Goal: Answer question/provide support

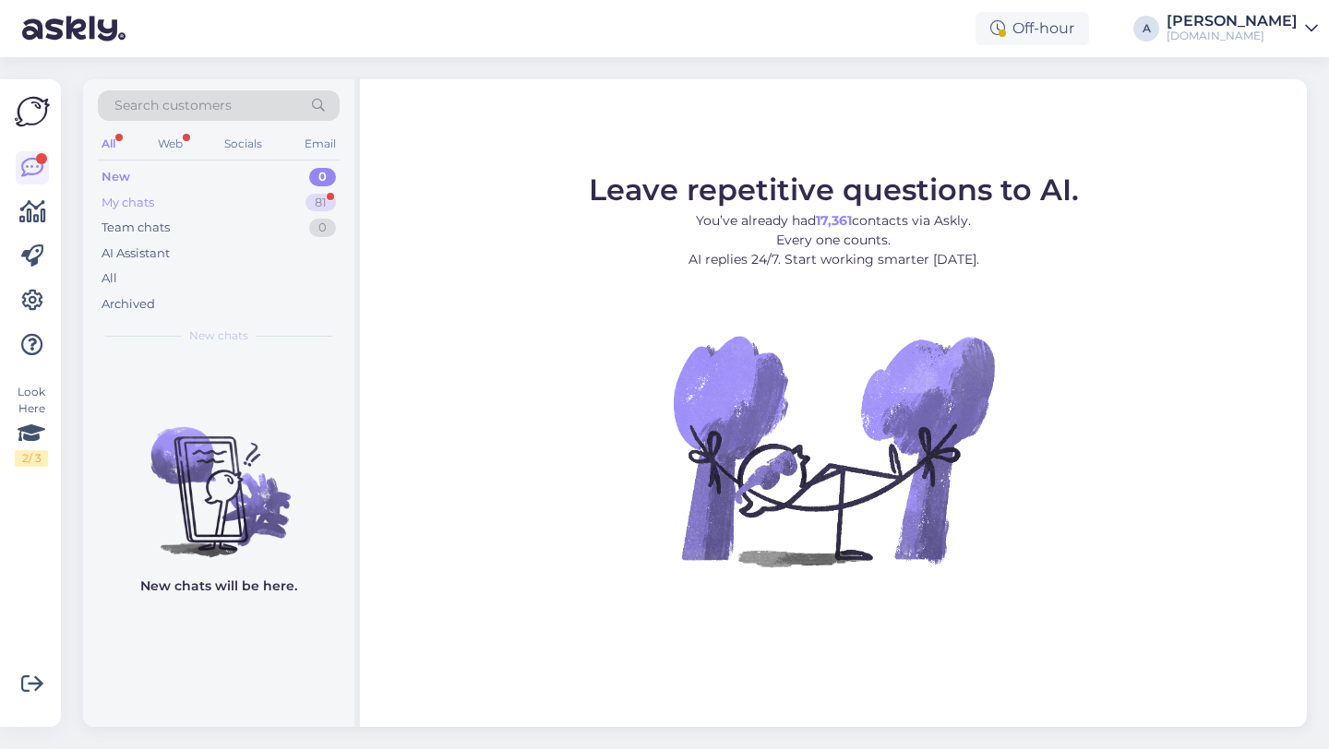
click at [263, 193] on div "My chats 81" at bounding box center [219, 203] width 242 height 26
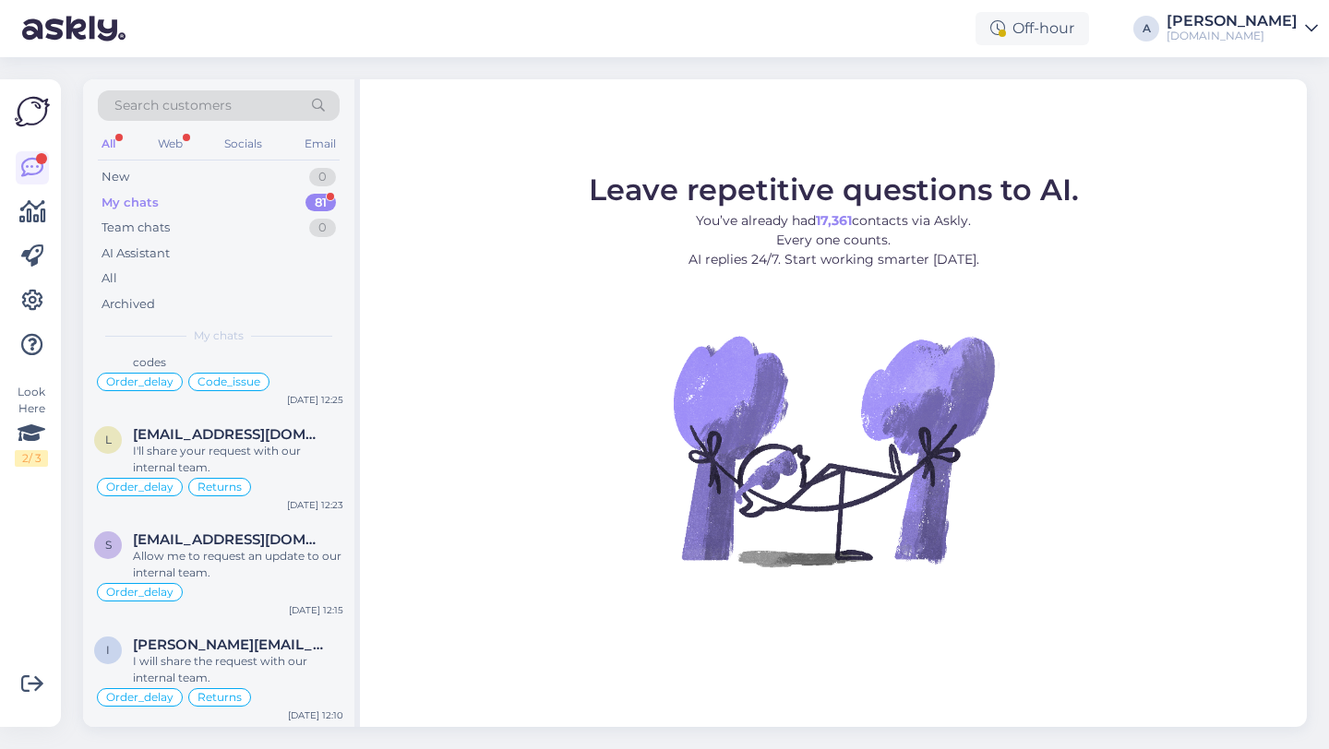
scroll to position [593, 0]
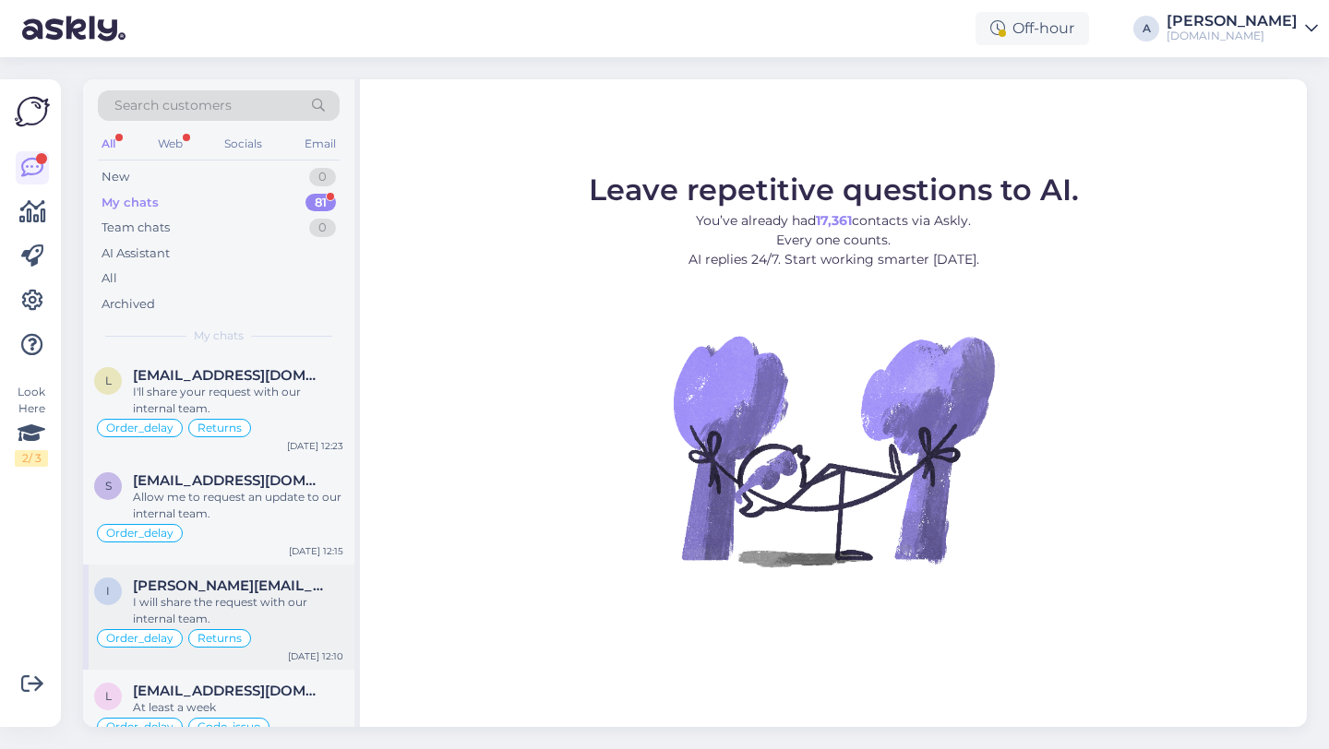
click at [234, 611] on div "I will share the request with our internal team." at bounding box center [238, 610] width 210 height 33
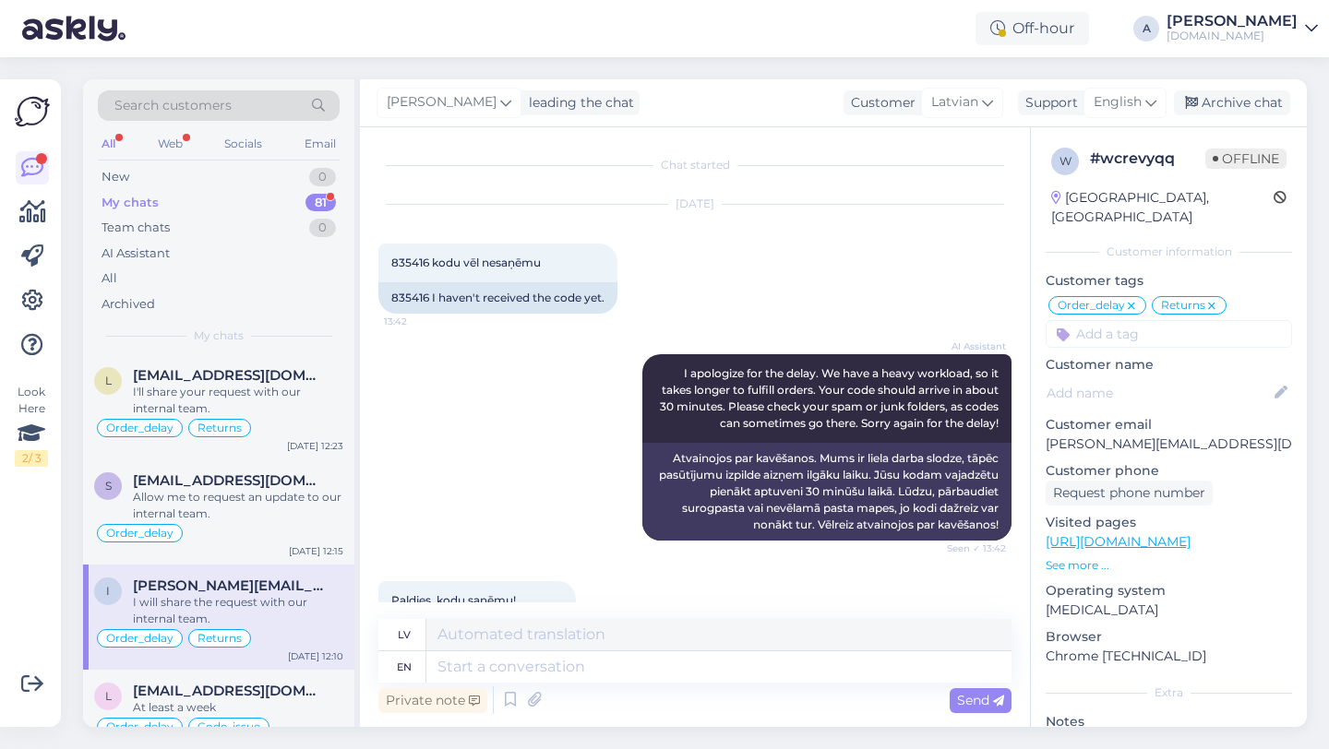
scroll to position [2771, 0]
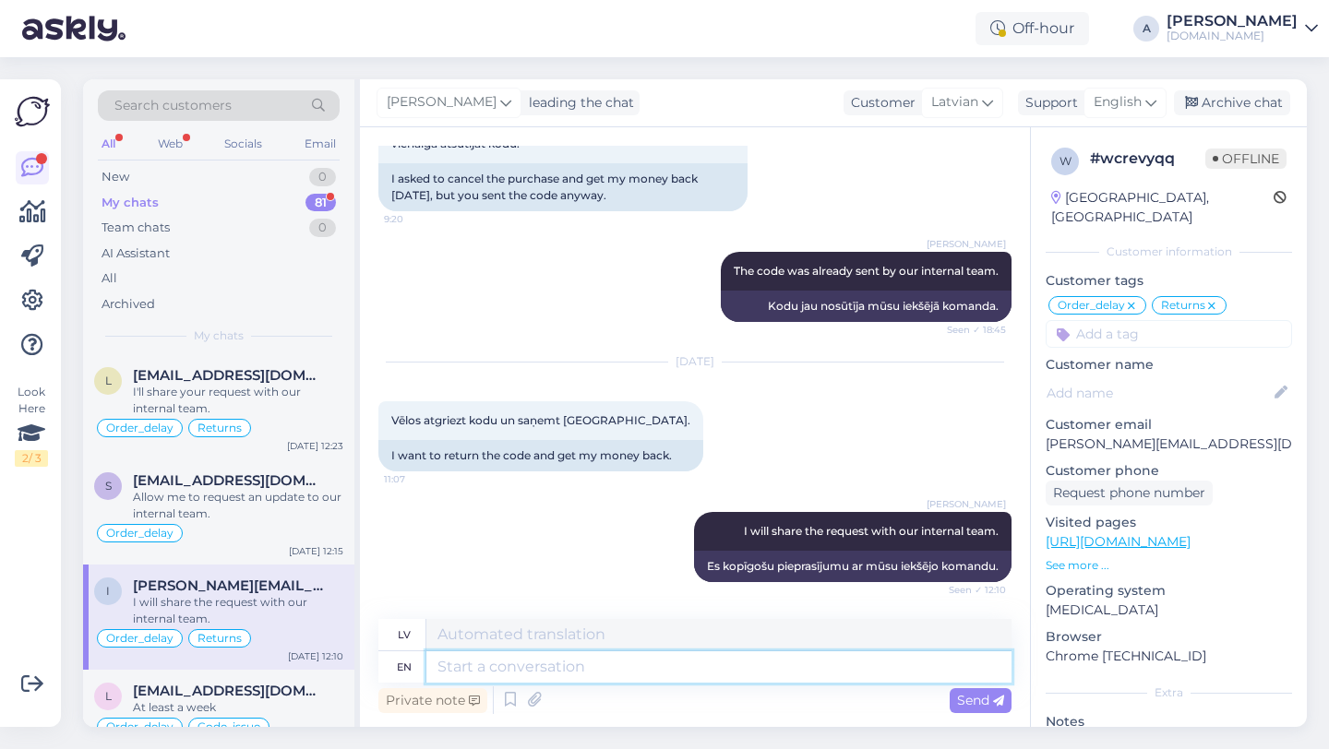
click at [609, 674] on textarea at bounding box center [718, 667] width 585 height 31
type textarea "Thanks"
type textarea "Paldies"
type textarea "Thanks for"
type textarea "Paldies par"
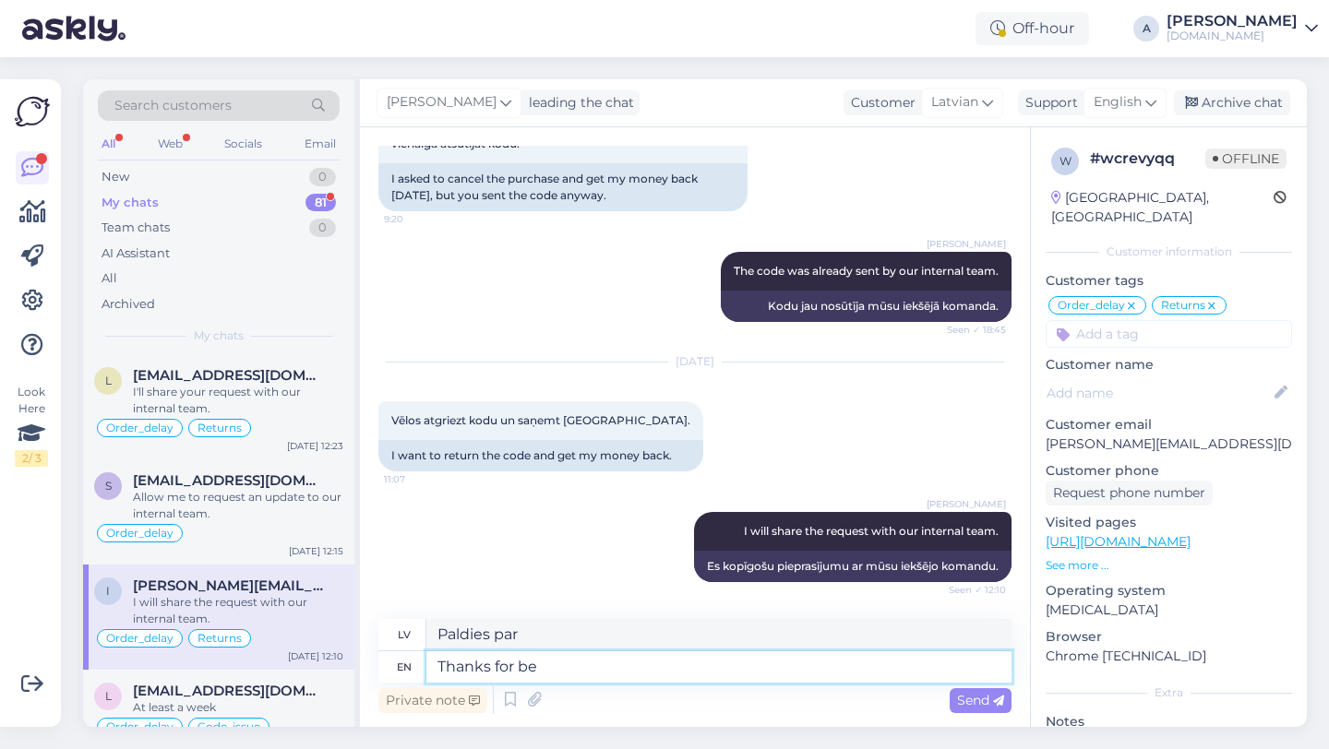
type textarea "Thanks for bei"
type textarea "Paldies, ka esi"
type textarea "Thanks for being so a"
type textarea "Paldies, ka esi tāds"
type textarea "Thanks for being so patient."
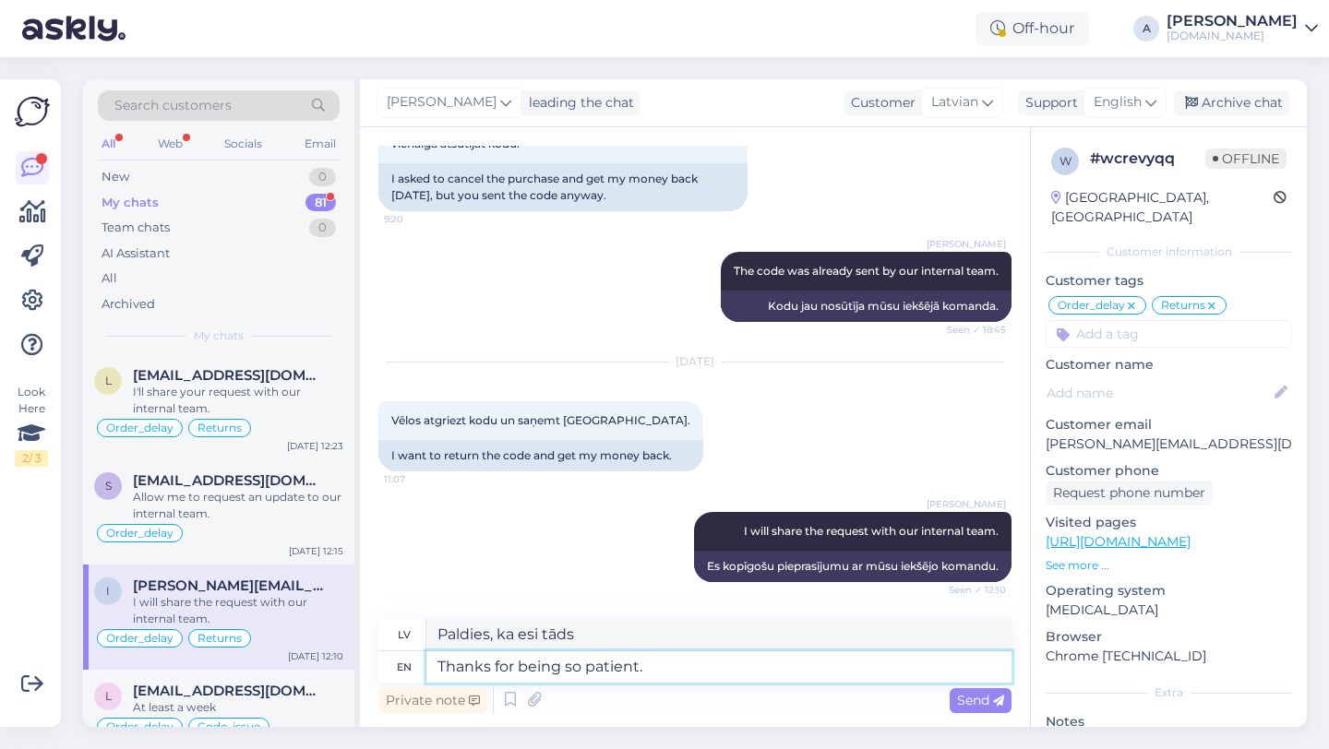
type textarea "Paldies par pacietību."
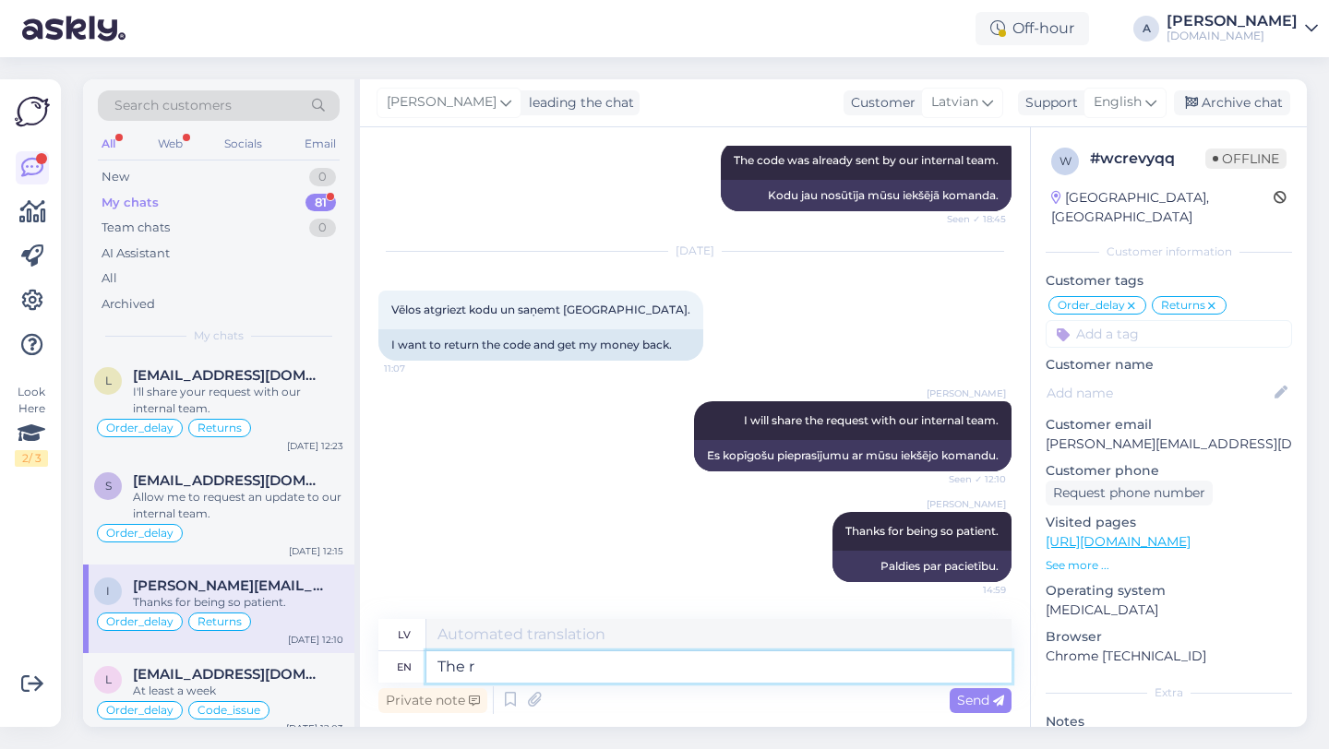
type textarea "The re"
type textarea "The"
type textarea "The refund w"
type textarea "Atmaksa"
type textarea "The refund was"
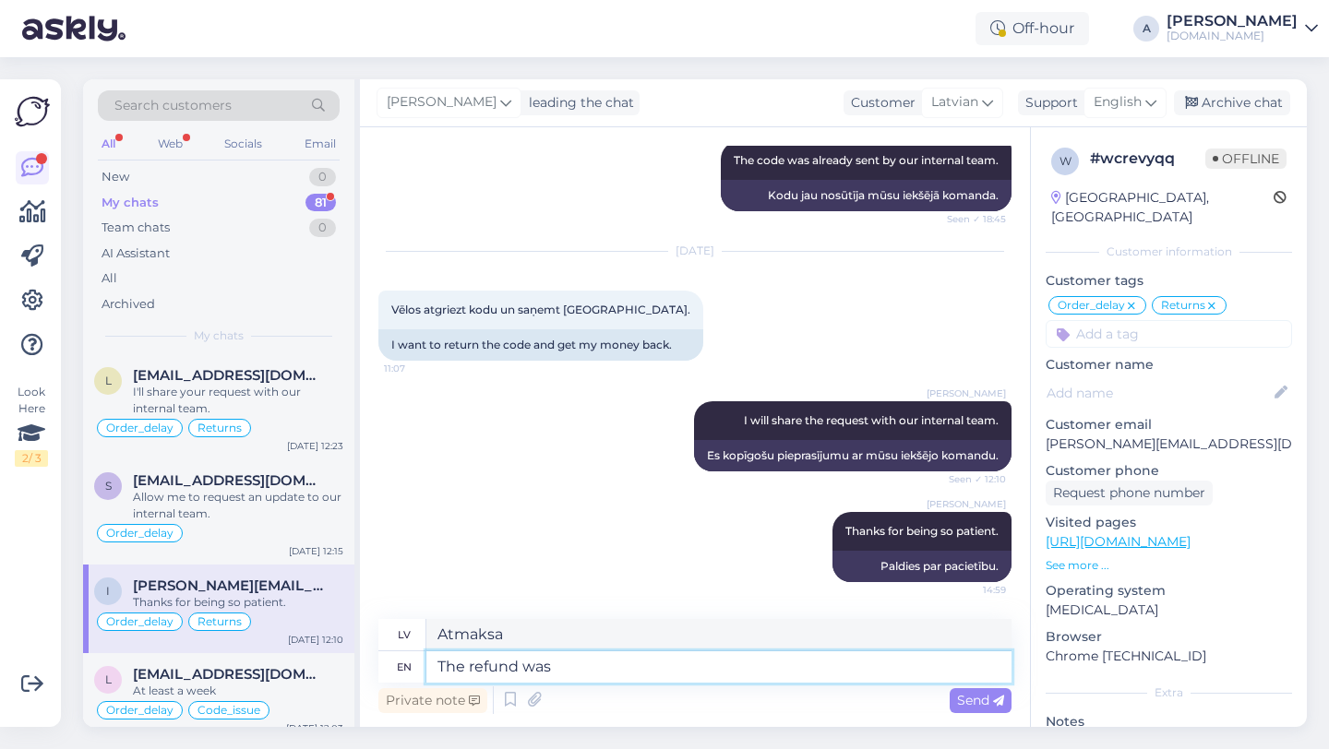
type textarea "Atmaksa bija"
type textarea "The refund was approve."
type textarea "Atmaksa tika apstiprināta."
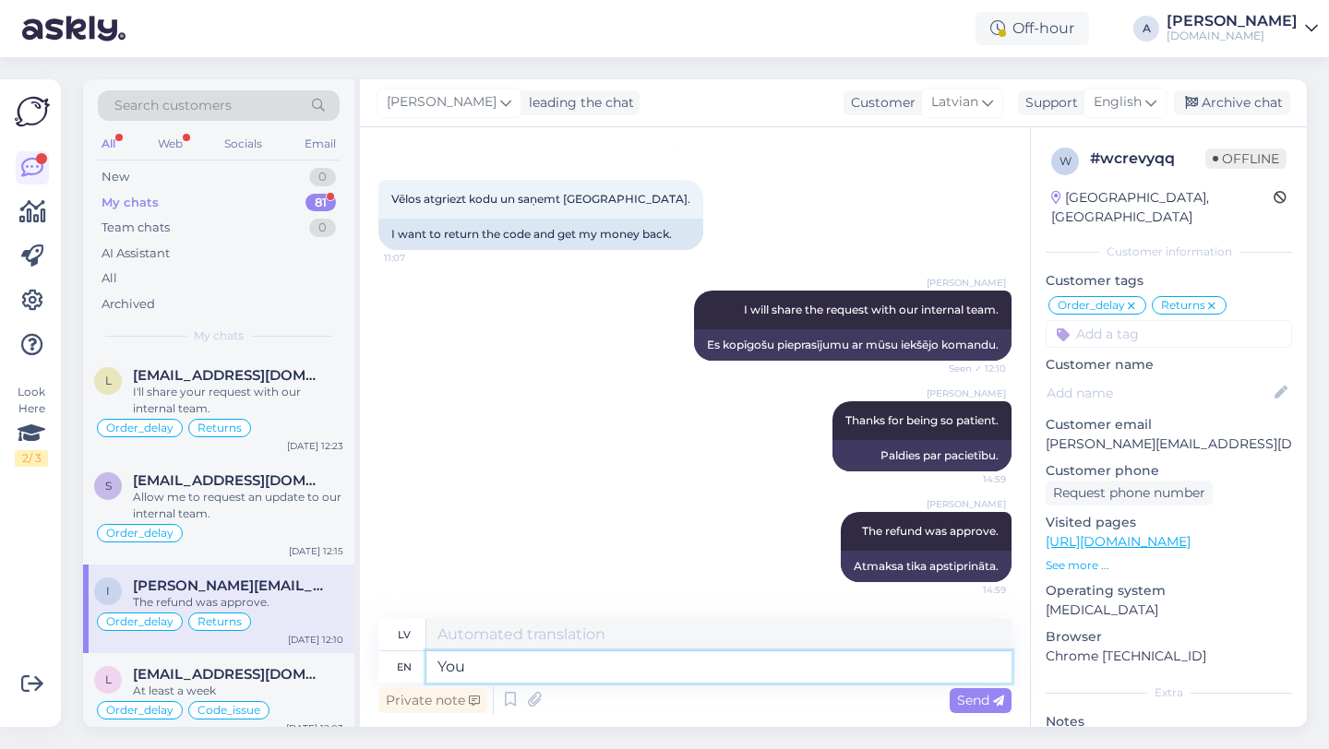
type textarea "You"
type textarea "Tu"
type textarea "You shoulf"
type textarea "Tev vajadzētu"
type textarea "You should"
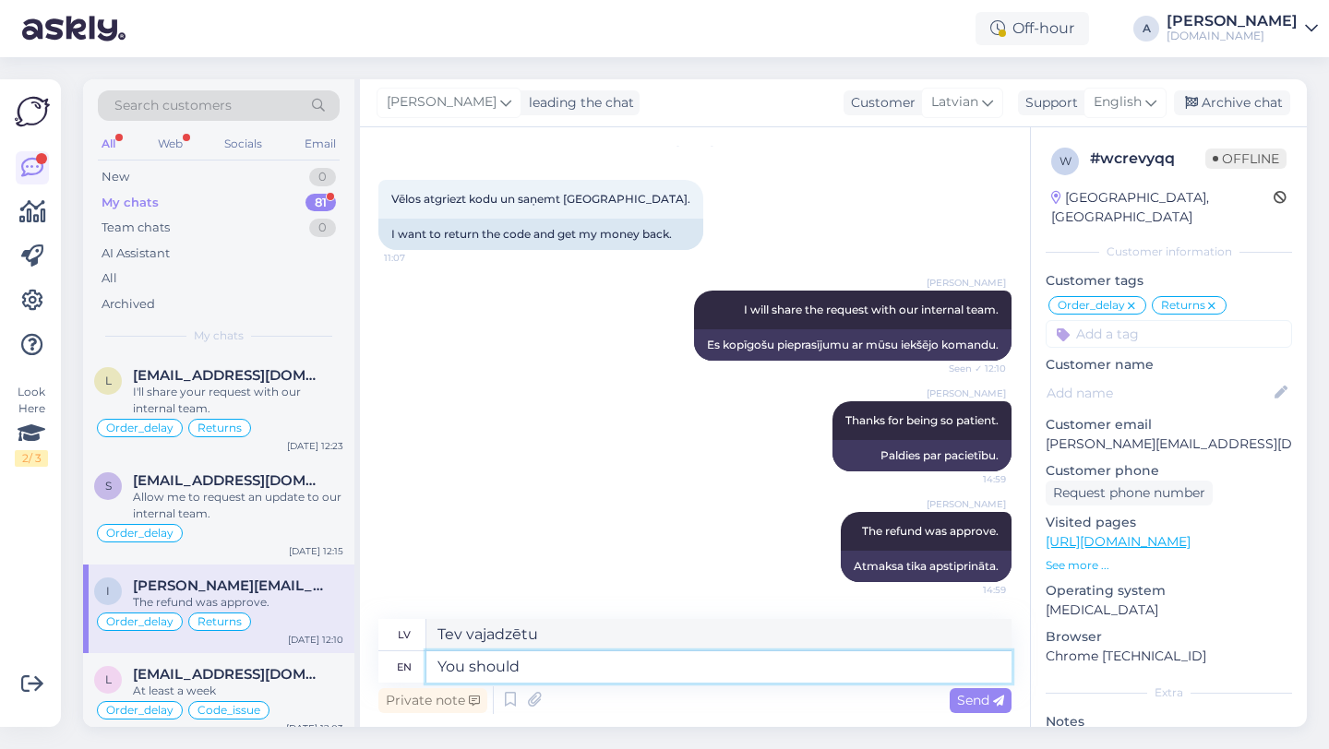
type textarea "Jums vajadzētu"
type textarea "You should get"
type textarea "Tev vajadzētu dabūt"
type textarea "You should get it"
type textarea "Tev vajadzētu to dabūt"
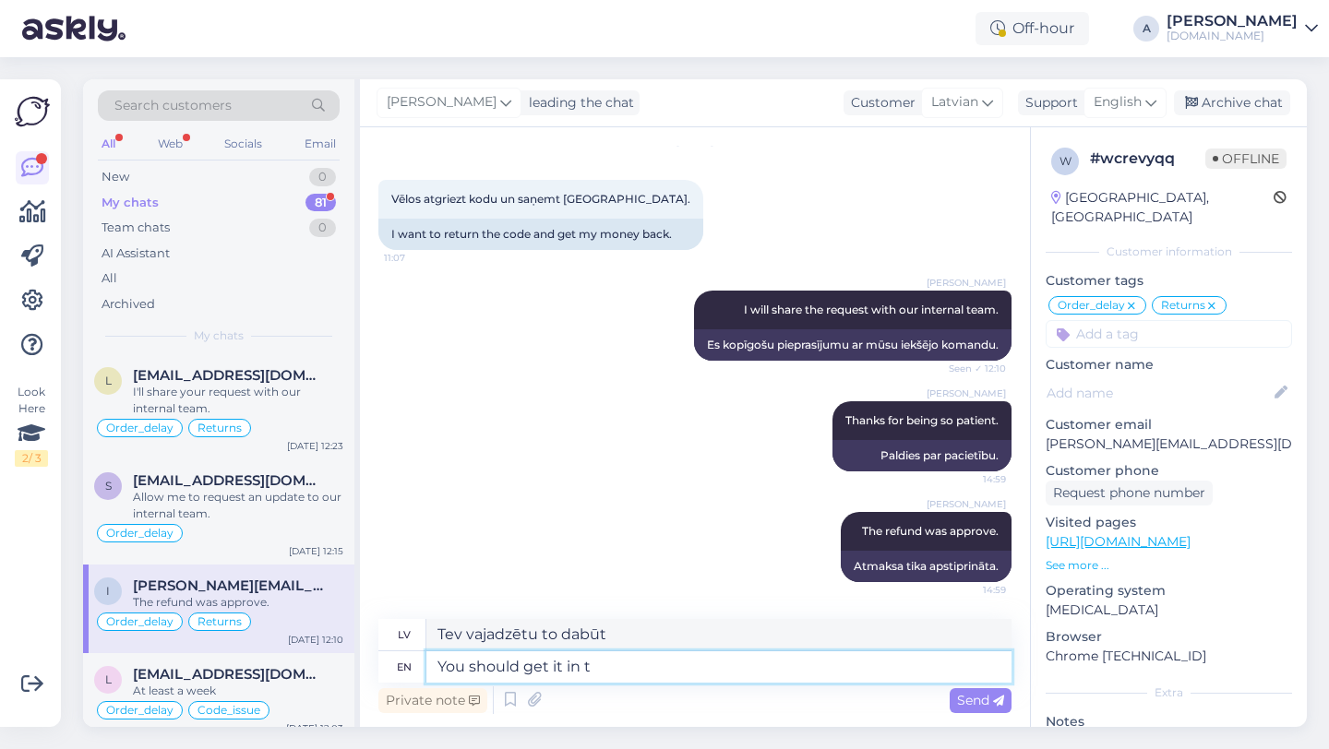
type textarea "You should get it in th"
type textarea "Tev vajadzētu to dabūt iekšā"
type textarea "You should get it in the ne"
type textarea "Tev tas būtu jāsaņem iekšā"
type textarea "You should get it in the next"
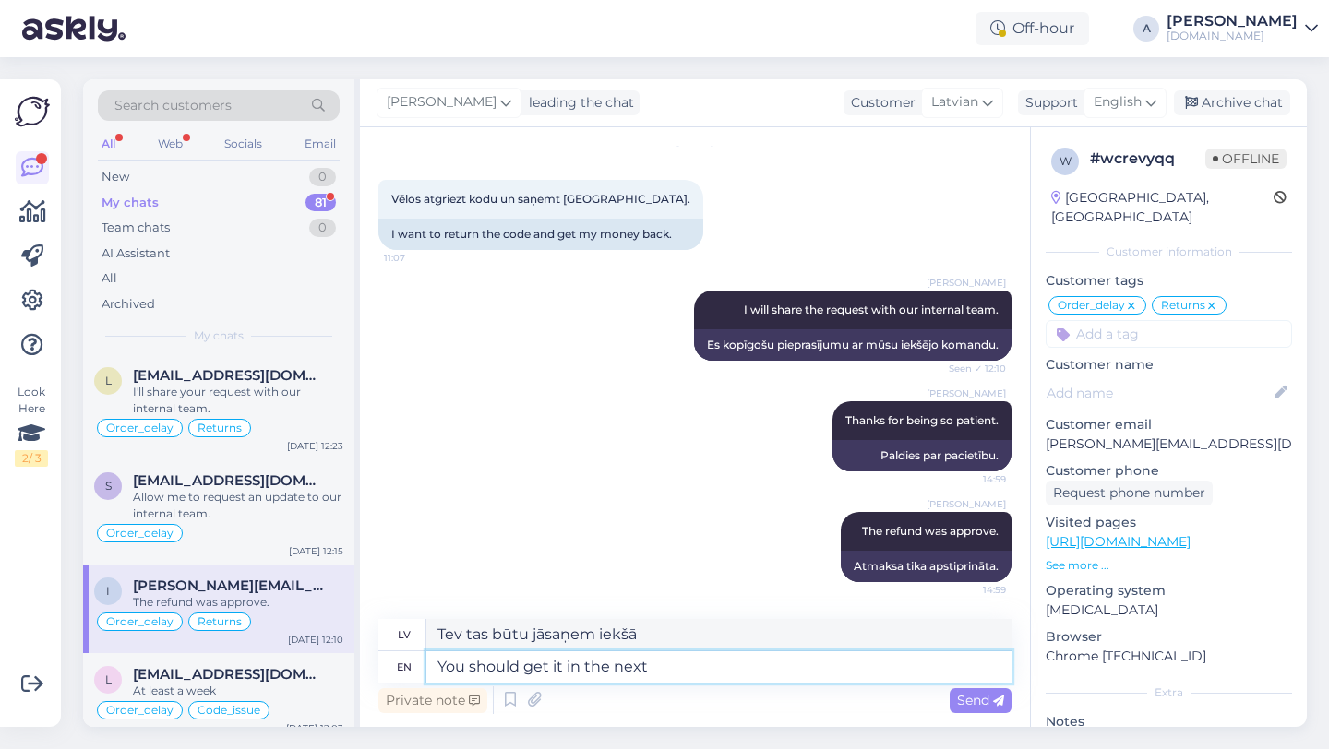
type textarea "Tev tas vajadzētu tikt saņemts nākamajā"
type textarea "You should get it in the next,"
type textarea "Tev tas vajadzētu tikt dabūtam nākamajā,"
type textarea "You should get it in th"
type textarea "Tev tas būtu jāiegūst iekšā"
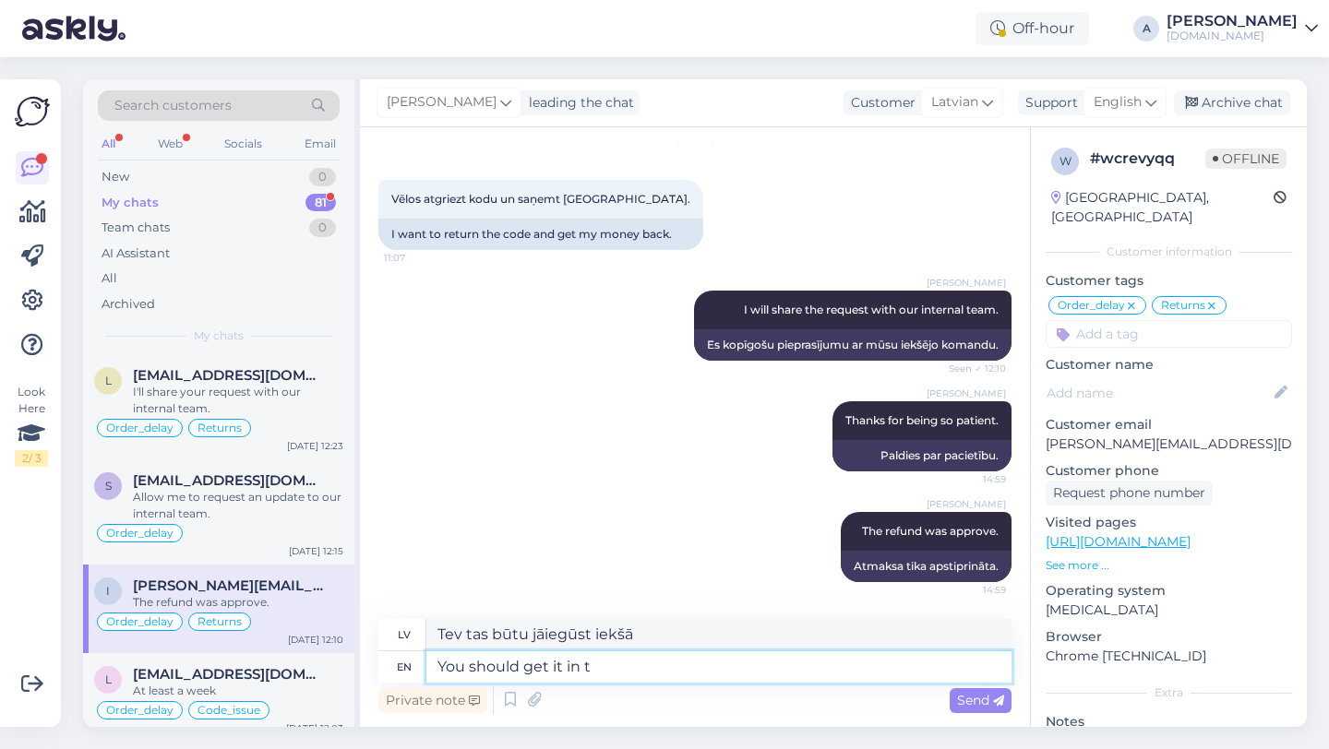
type textarea "You should get it in"
type textarea "Tev vajadzētu to dabūt iekšā"
type textarea "You should get it"
type textarea "Tev vajadzētu to dabūt"
type textarea "You should get it within"
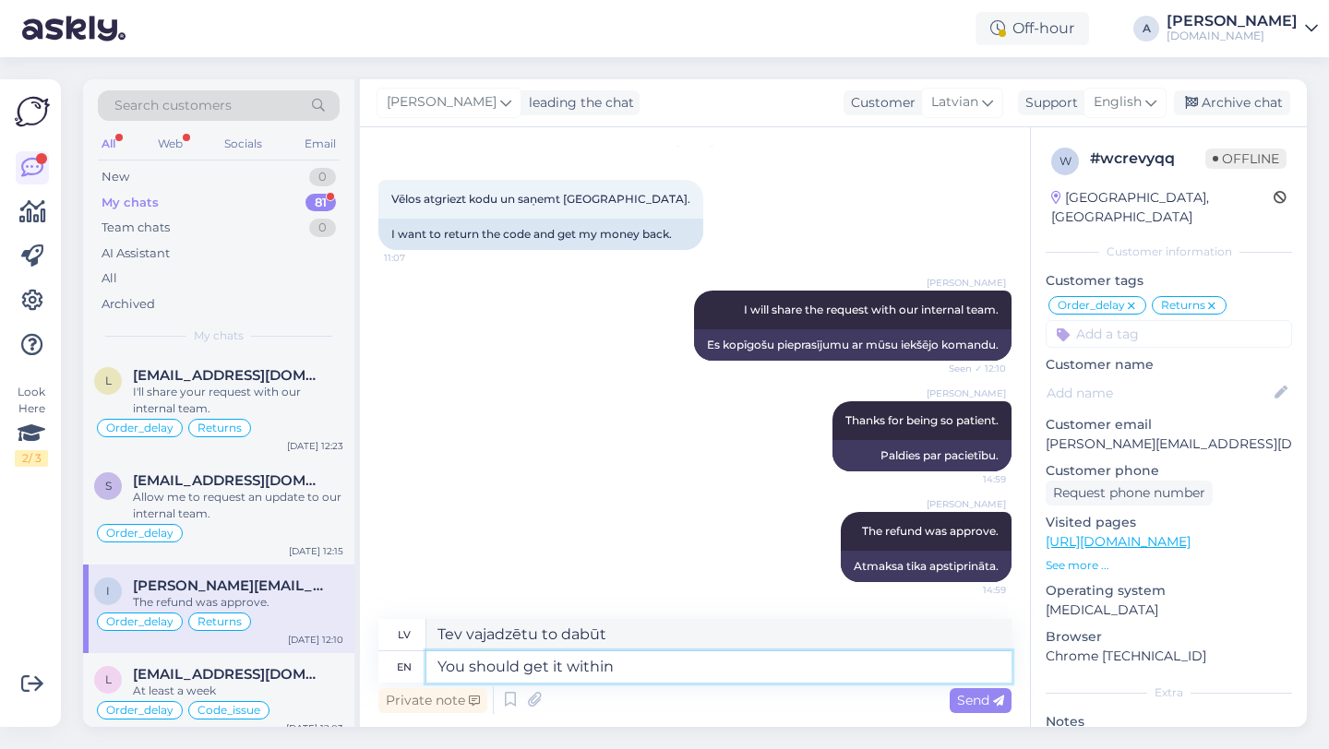
type textarea "Tev tas būtu jāsaņem iekšā"
type textarea "You should get it within 3"
type textarea "Jums tas jāsaņem 3 dienu laikā"
type textarea "You should get it within 3 business"
type textarea "Jums to vajadzētu saņemt 3 darba dienu laikā"
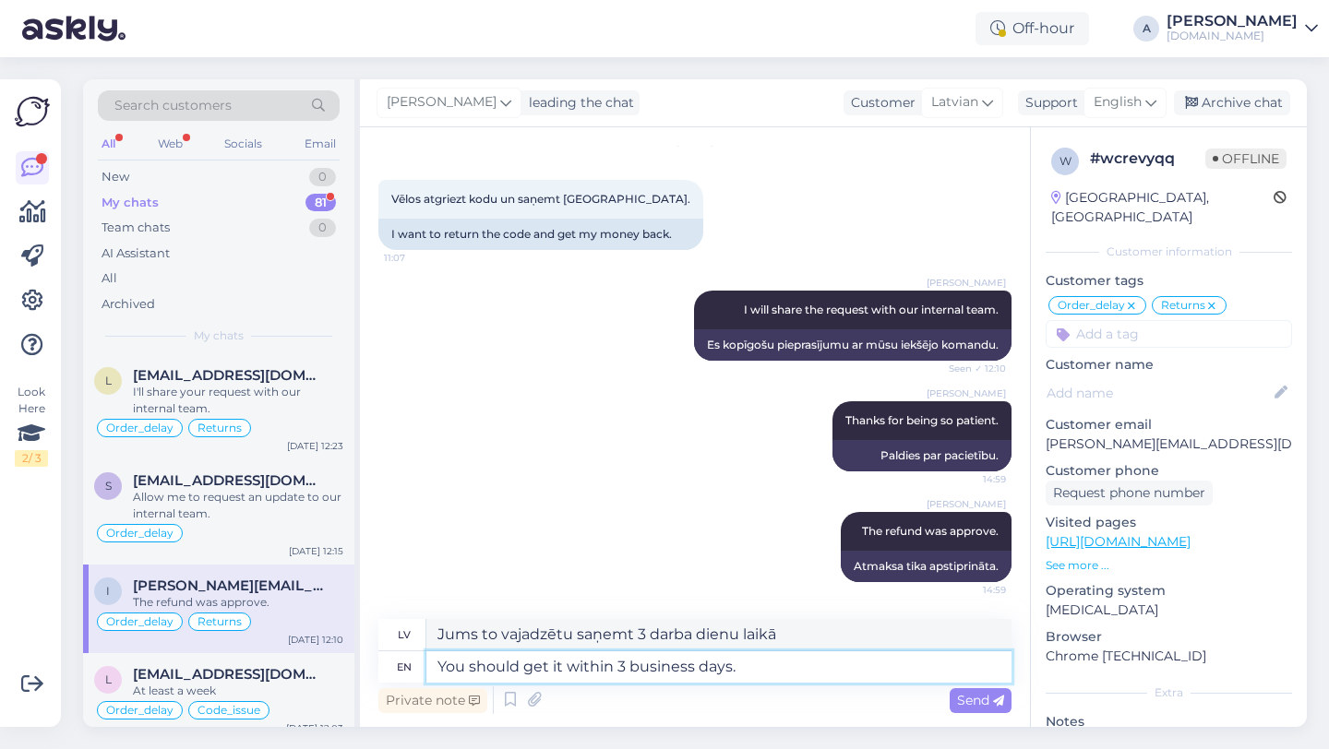
type textarea "You should get it within 3 business days."
type textarea "Jums tas jāsaņem 3 darba dienu laikā."
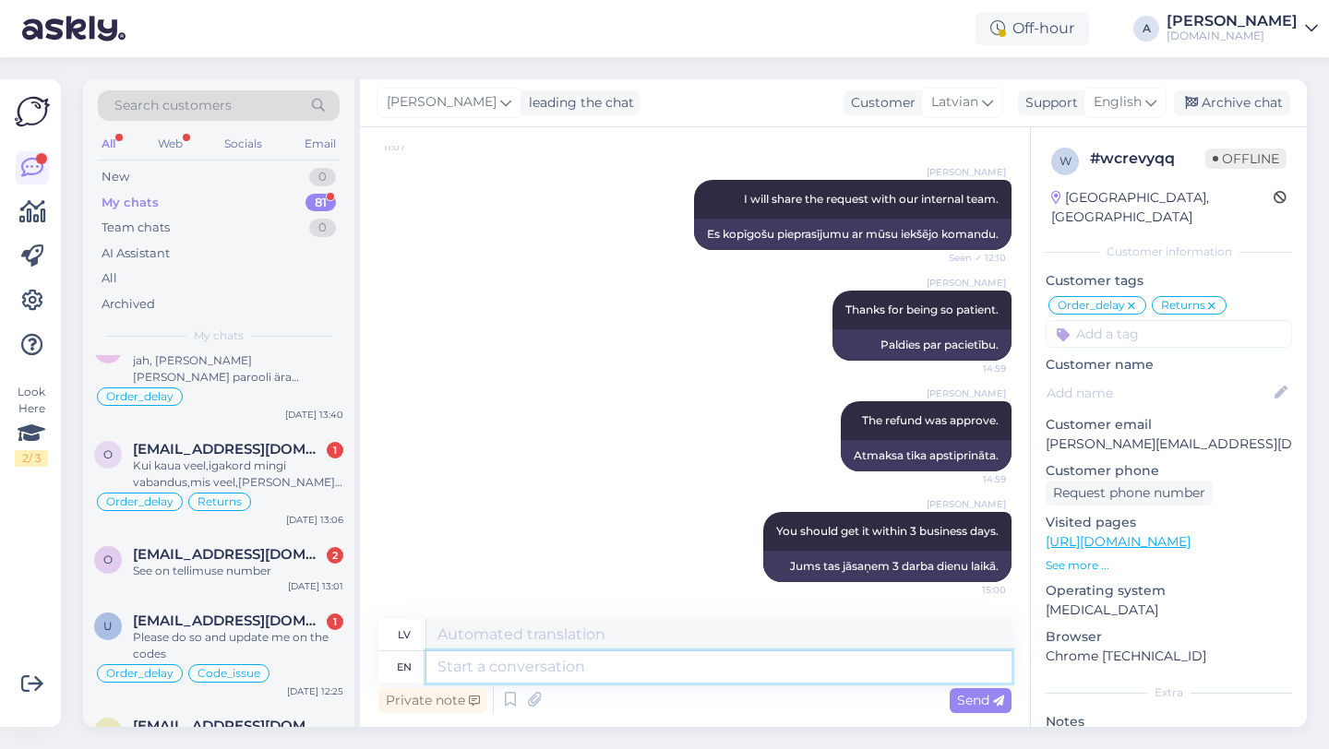
scroll to position [0, 0]
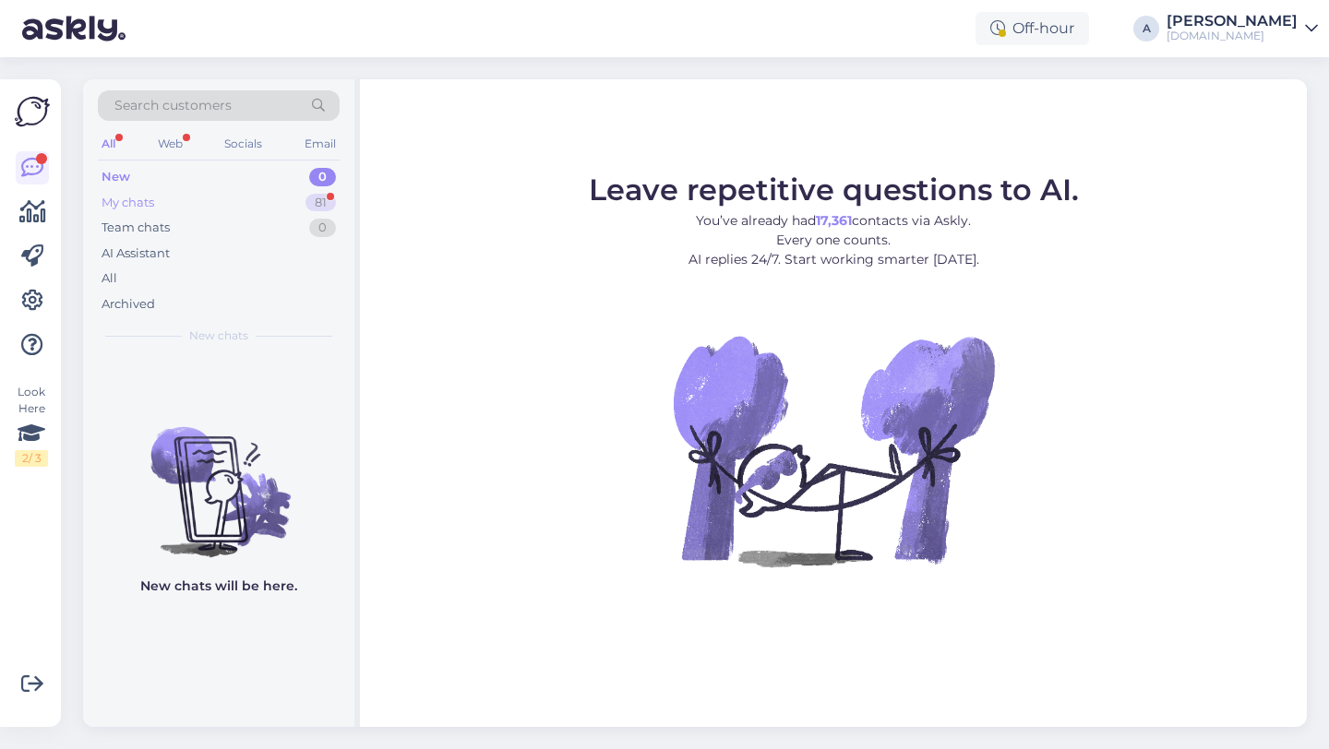
click at [315, 192] on div "My chats 81" at bounding box center [219, 203] width 242 height 26
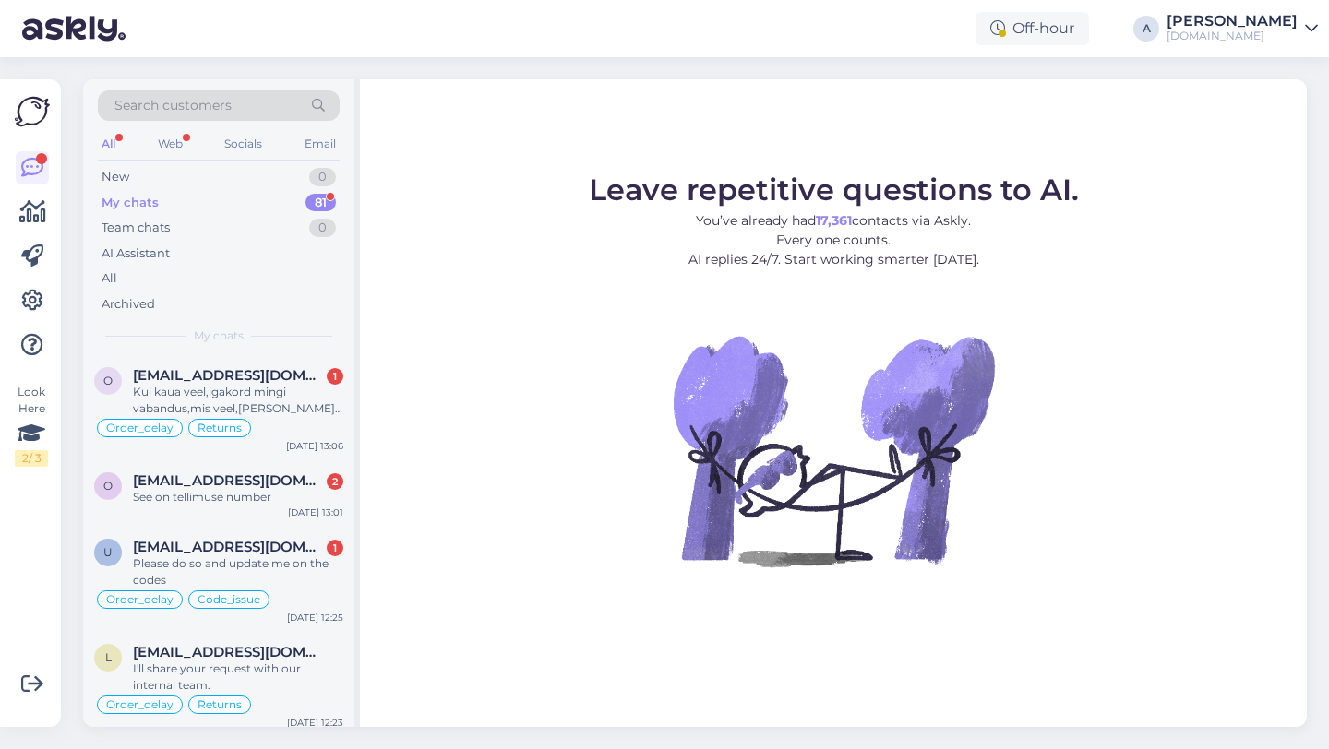
scroll to position [424, 0]
click at [278, 107] on div "Search customers" at bounding box center [219, 105] width 242 height 30
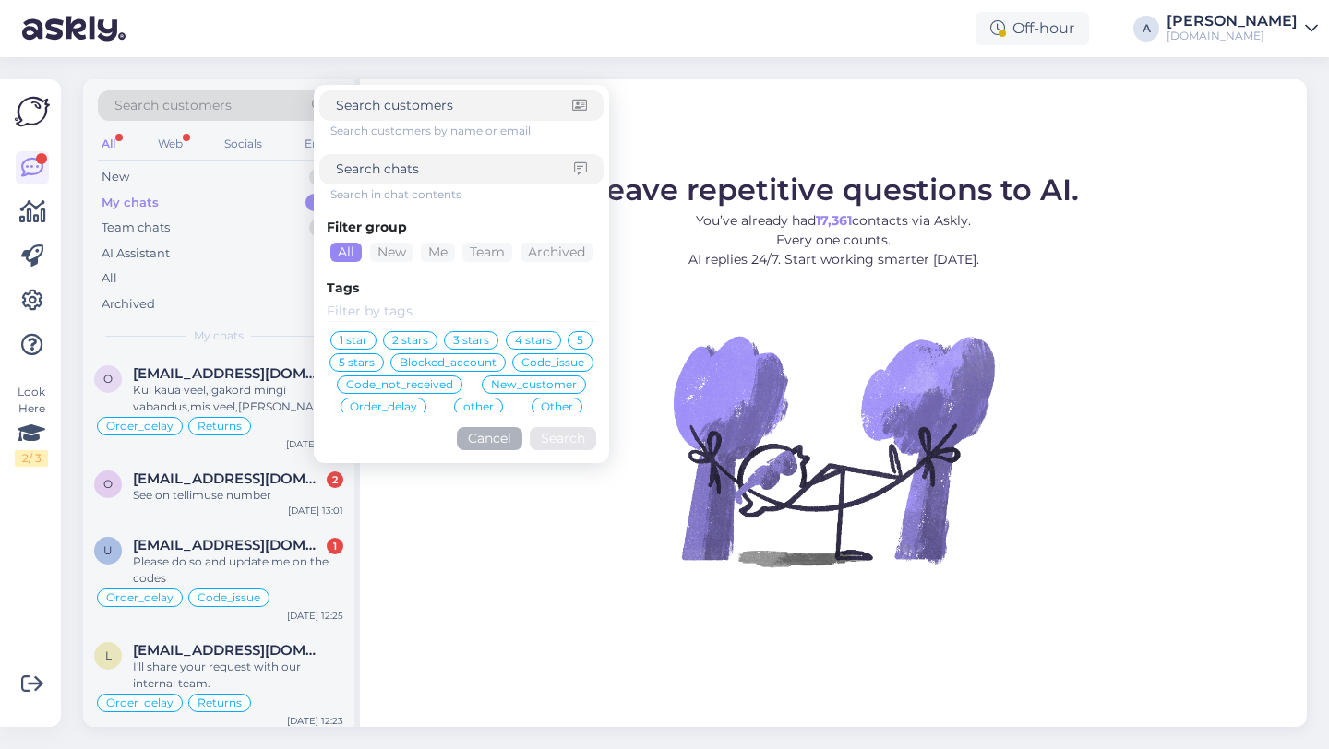
paste input "[EMAIL_ADDRESS][DOMAIN_NAME]"
type input "[EMAIL_ADDRESS][DOMAIN_NAME]"
click at [578, 437] on button "Search" at bounding box center [563, 438] width 66 height 23
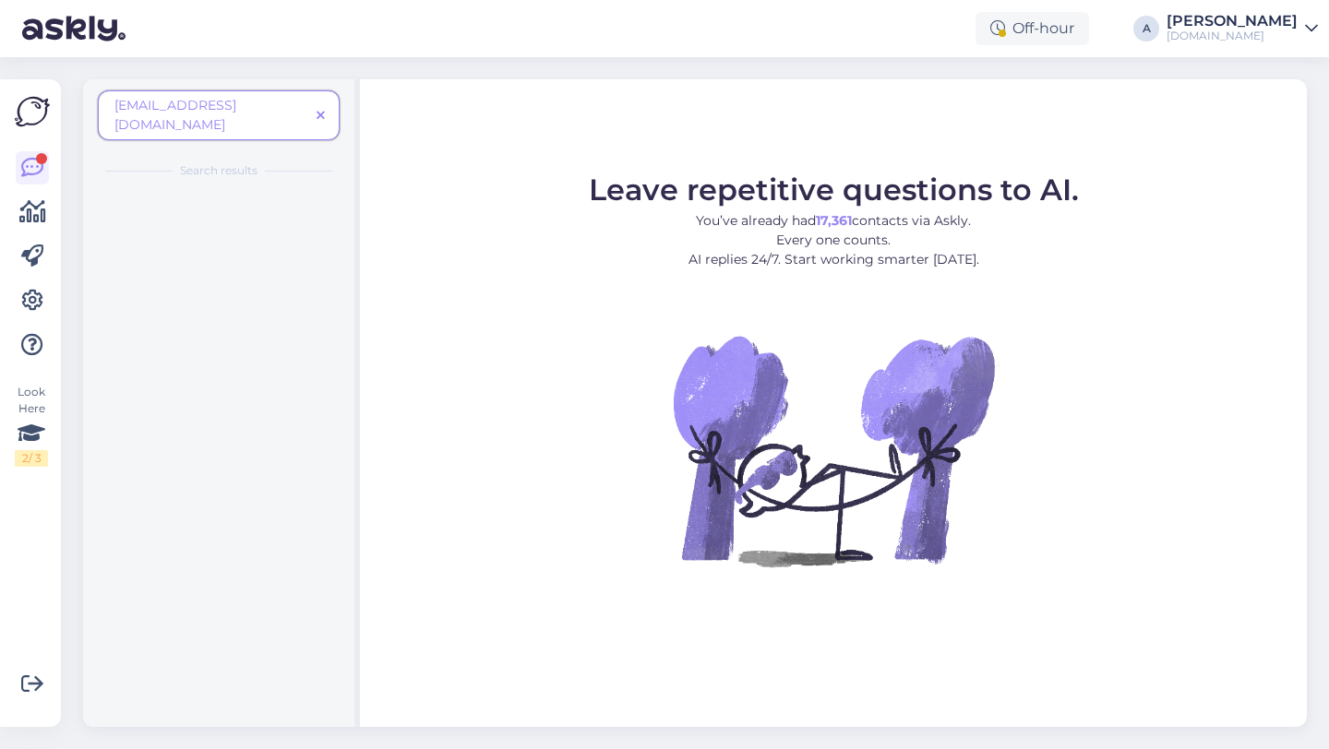
scroll to position [0, 0]
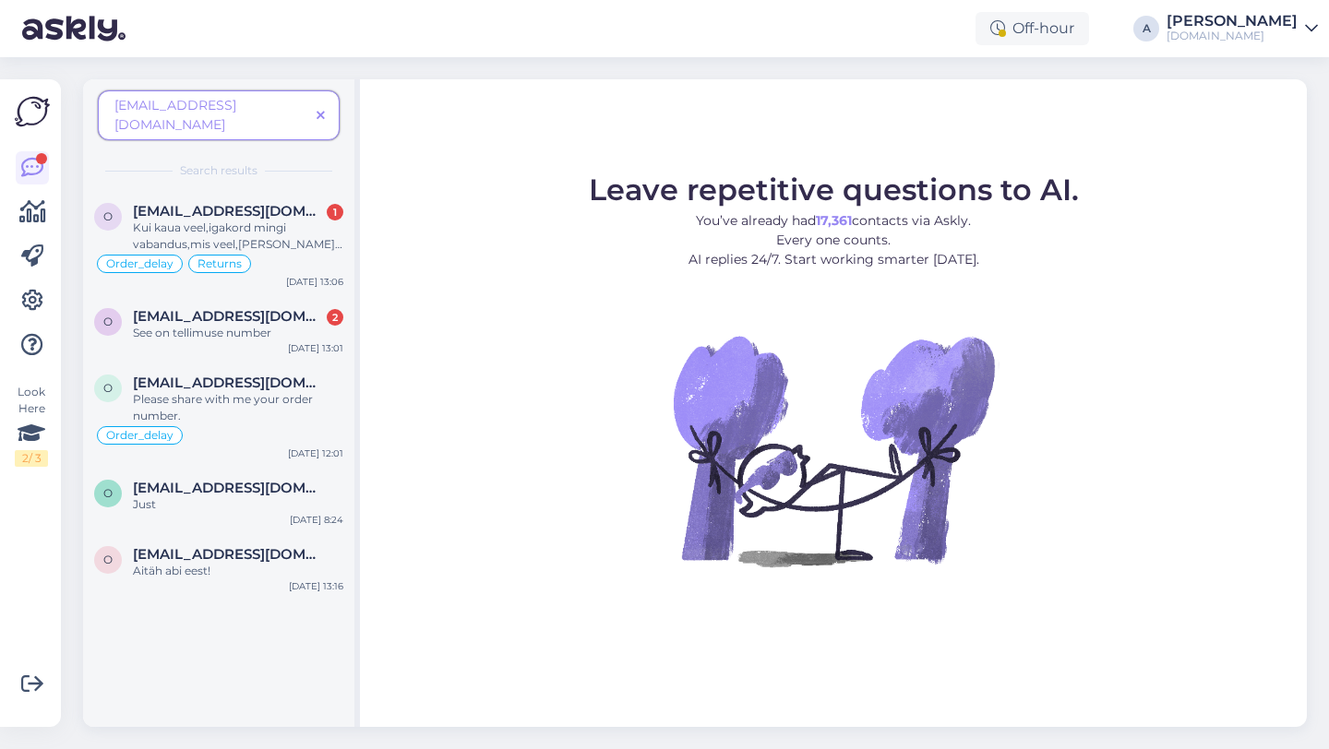
click at [321, 110] on icon at bounding box center [321, 116] width 8 height 13
